Goal: Find contact information: Find contact information

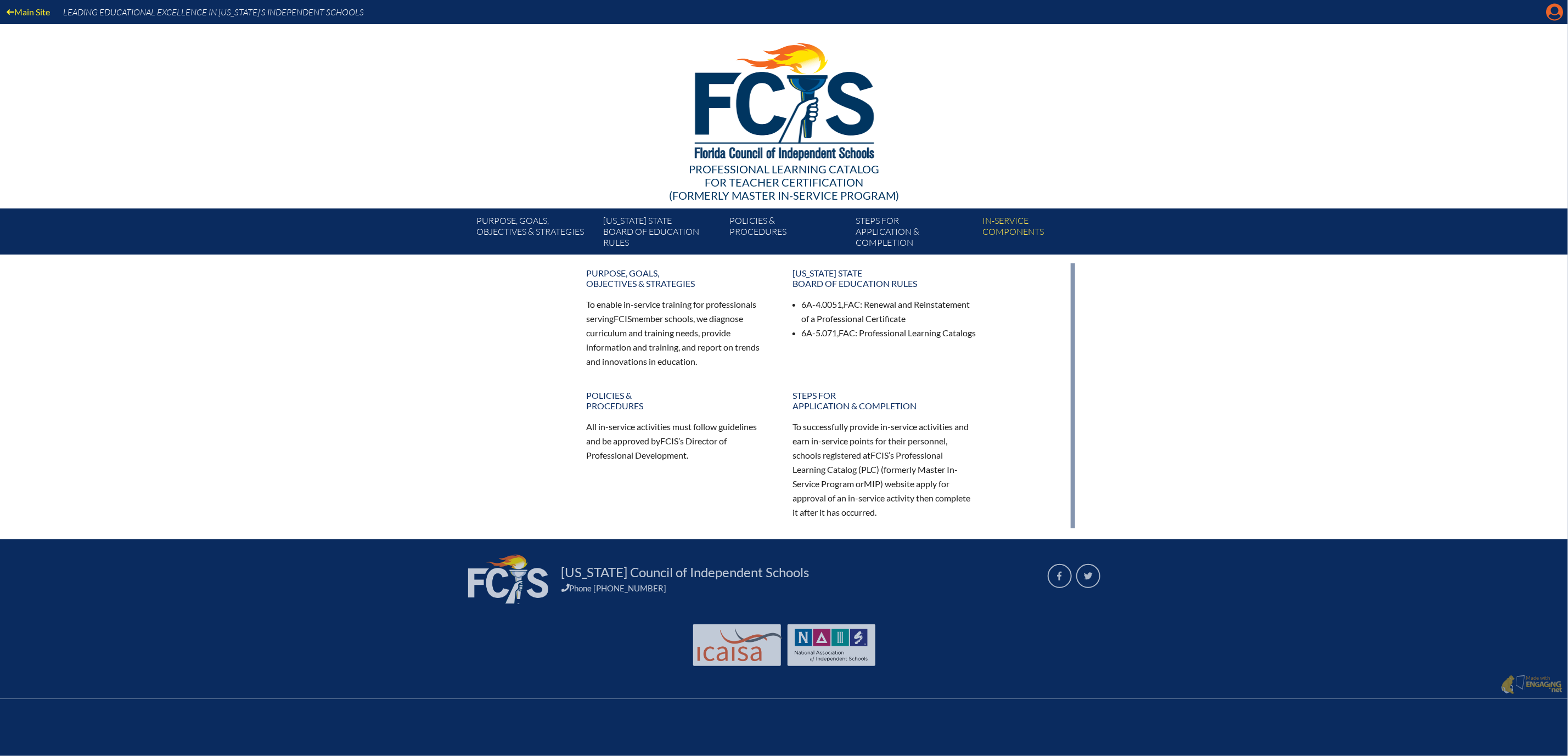
click at [1546, 16] on icon at bounding box center [1555, 12] width 17 height 17
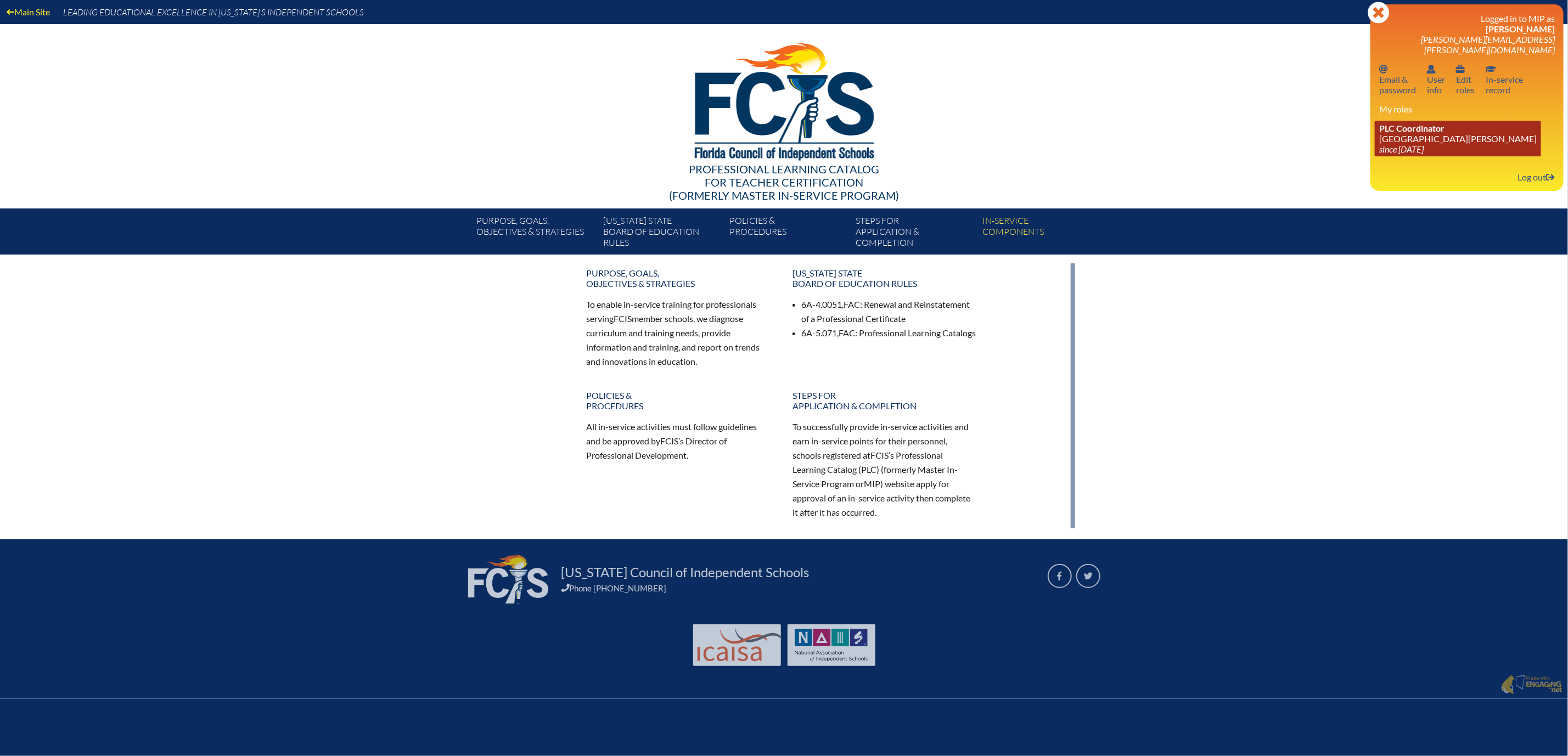
click at [1384, 153] on link "PLC Coordinator Mount Dora Christian Academy since 2024 Jun 30" at bounding box center [1458, 138] width 166 height 35
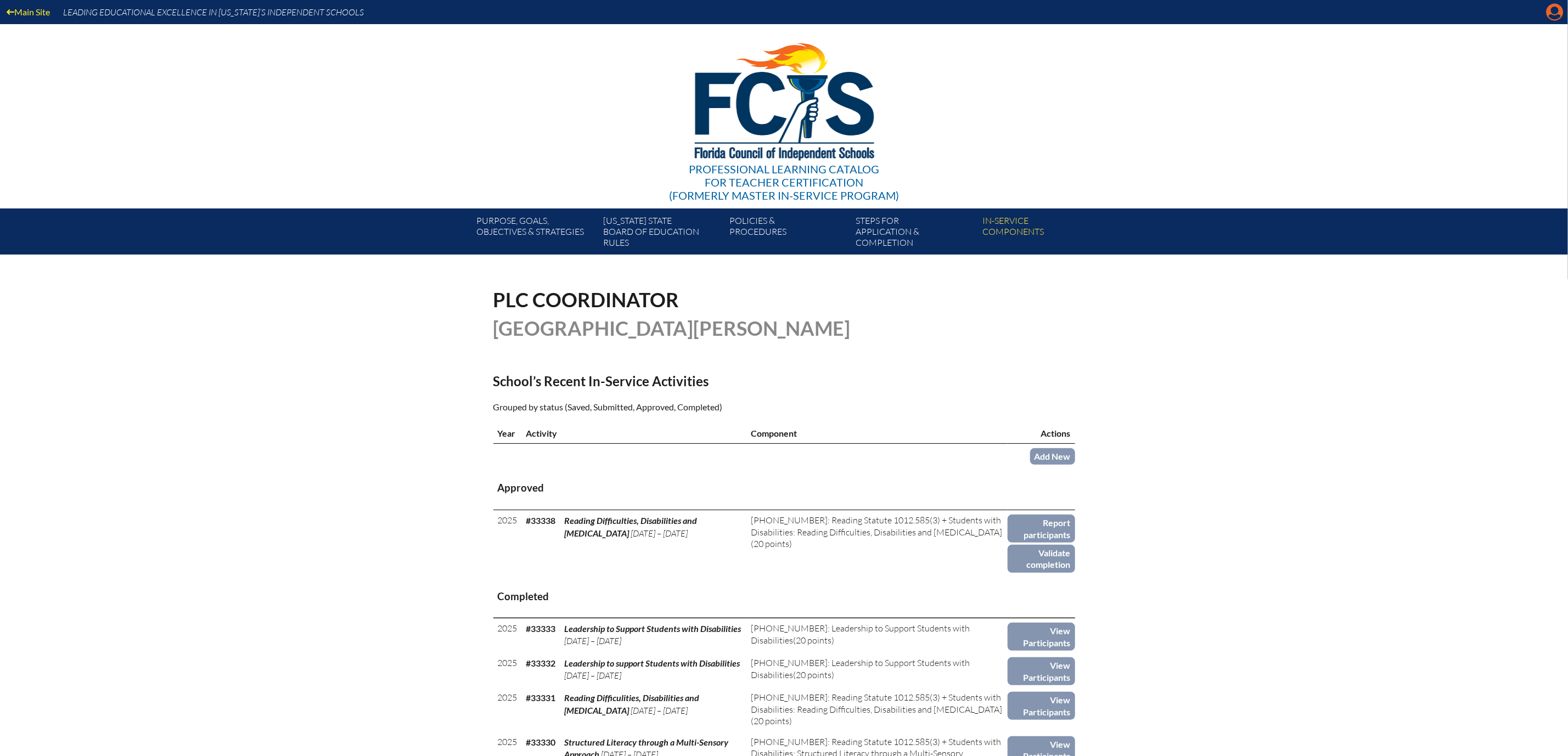
click at [1549, 18] on icon at bounding box center [1555, 12] width 17 height 17
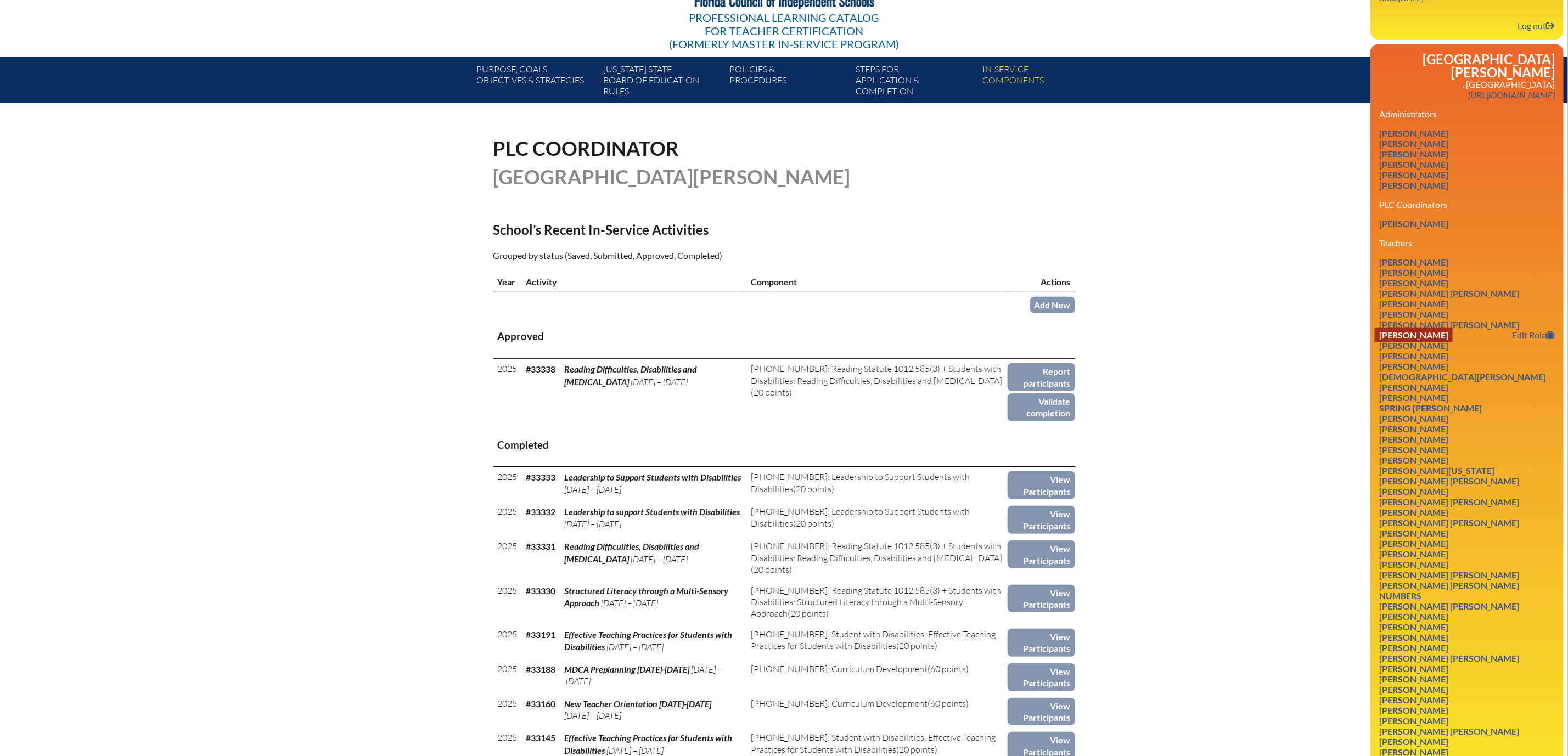
scroll to position [165, 0]
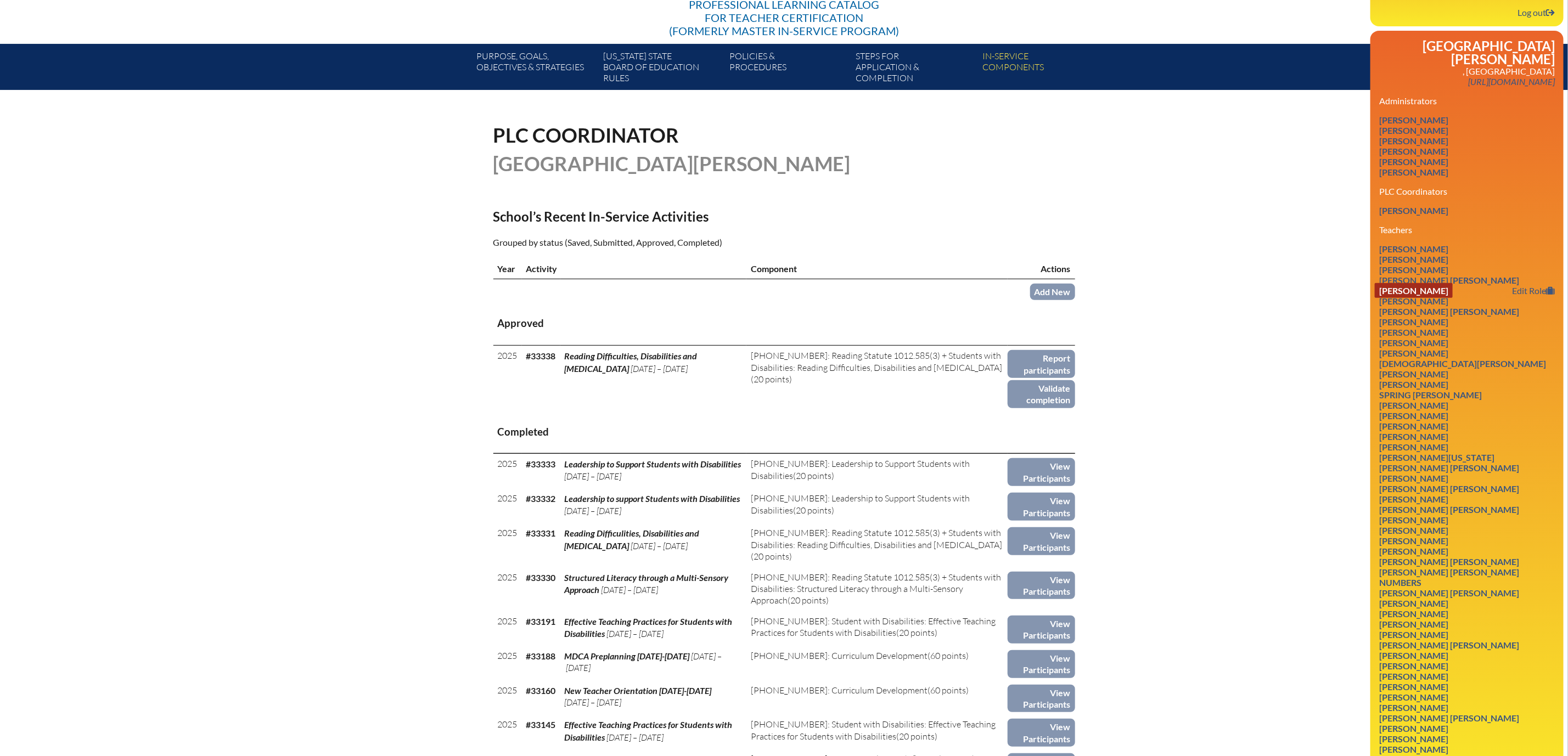
click at [1426, 297] on link "[PERSON_NAME]" at bounding box center [1414, 290] width 78 height 15
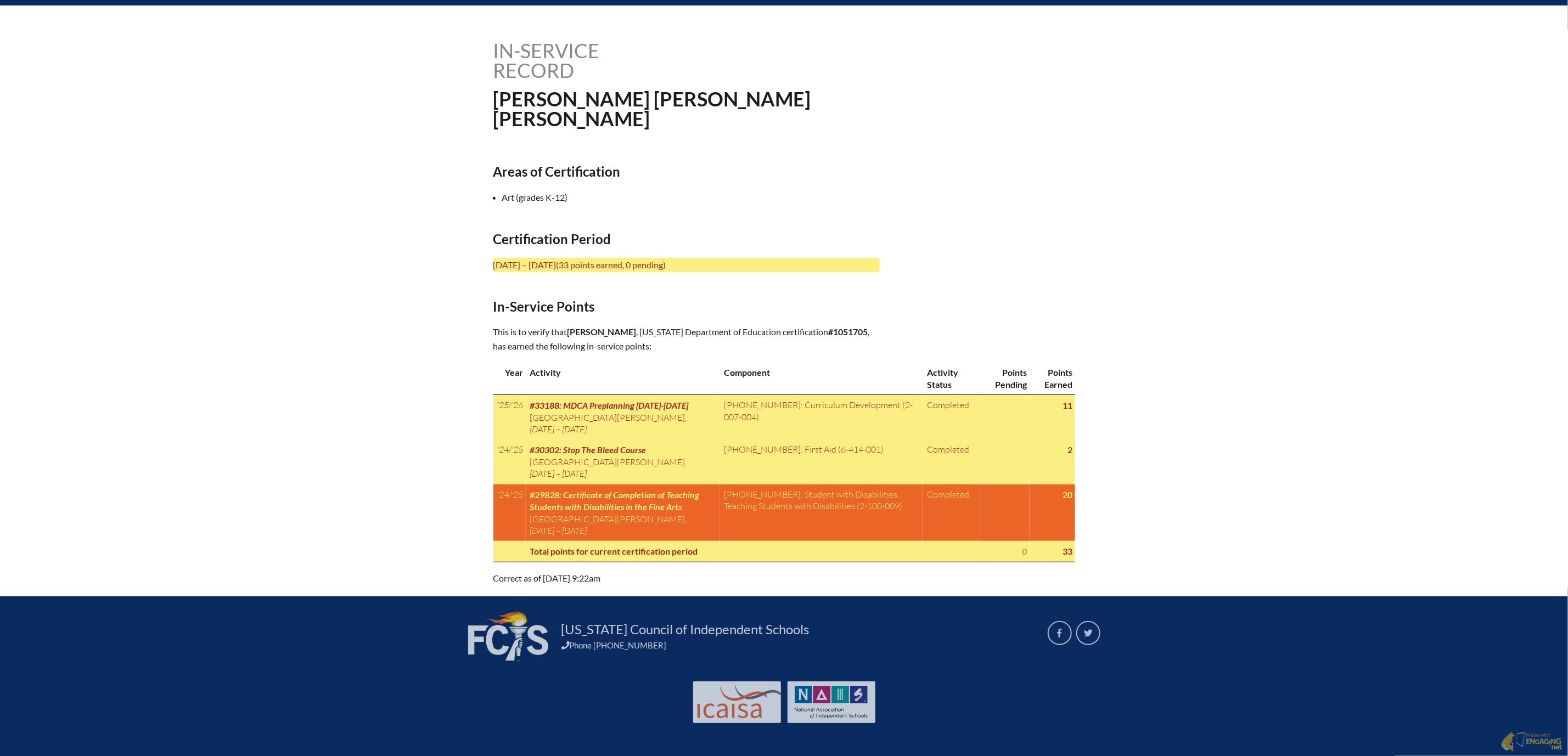
scroll to position [448, 0]
